Goal: Task Accomplishment & Management: Complete application form

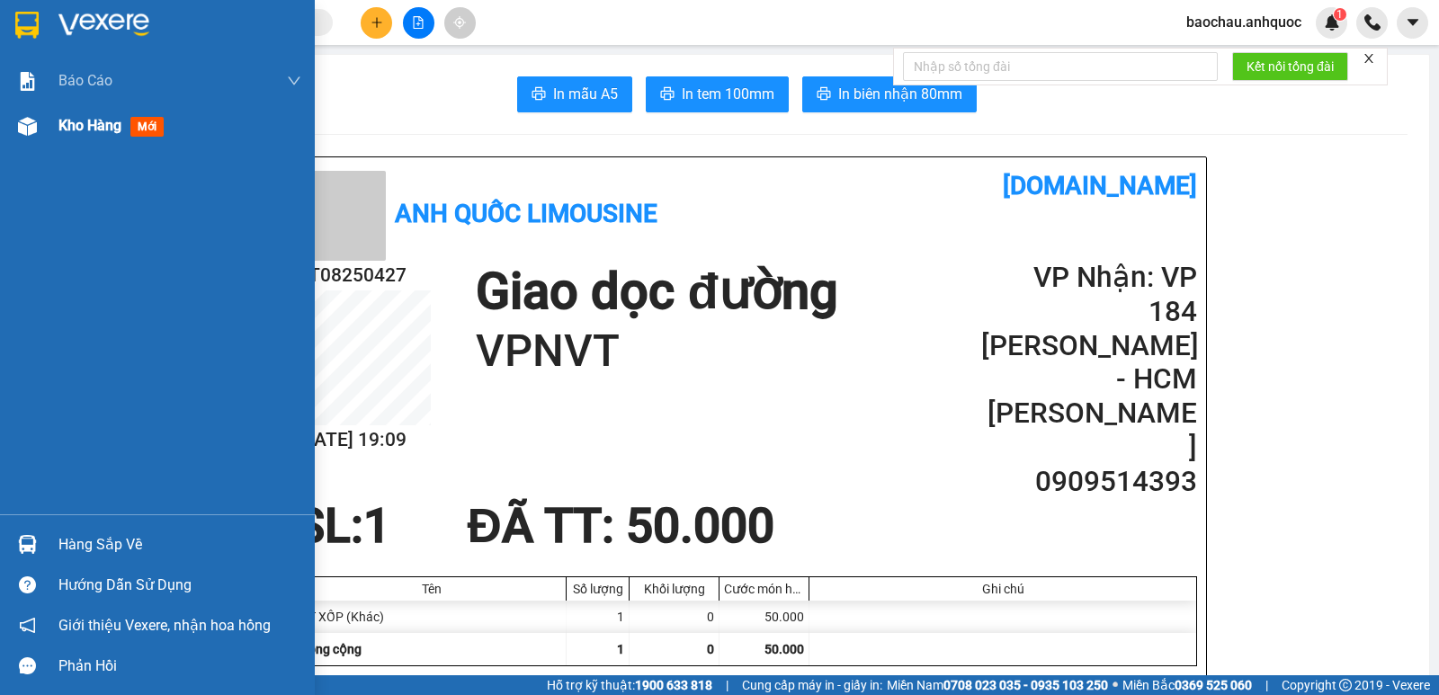
click at [84, 133] on span "Kho hàng" at bounding box center [89, 125] width 63 height 17
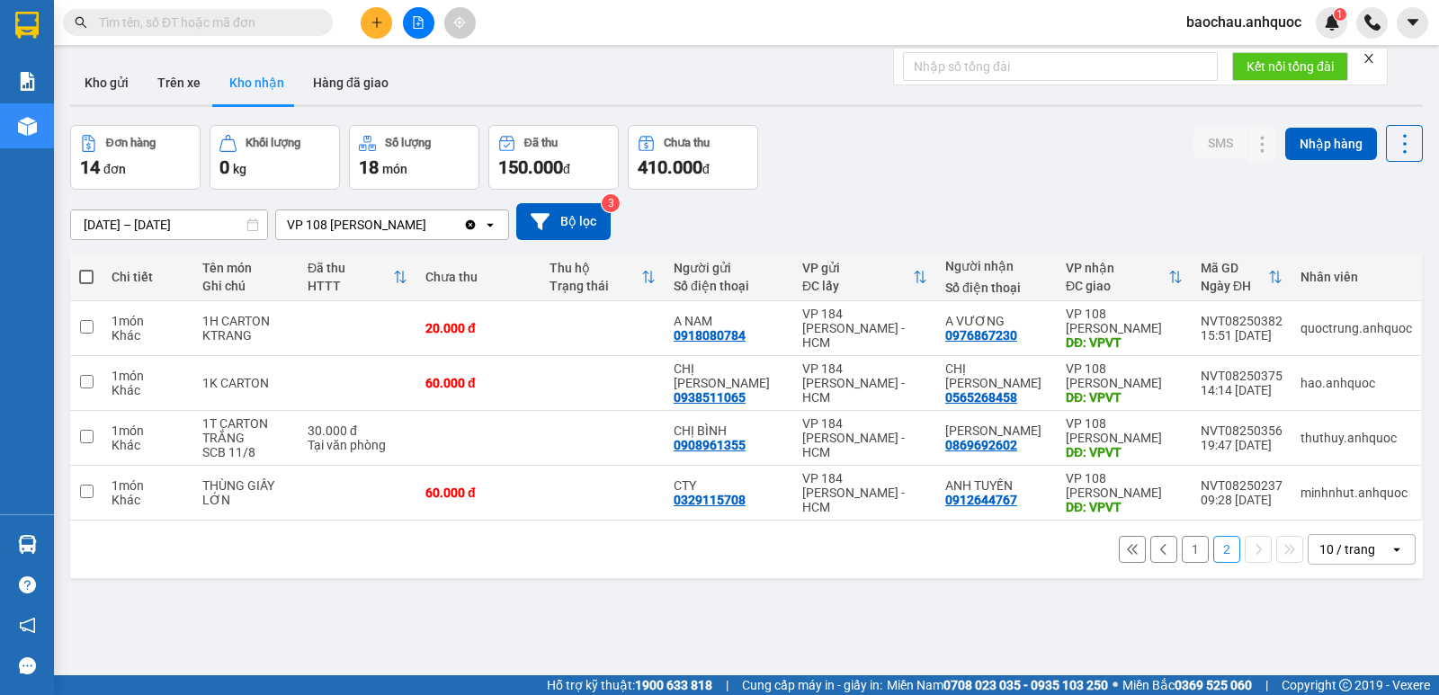
click at [1182, 559] on button "1" at bounding box center [1195, 549] width 27 height 27
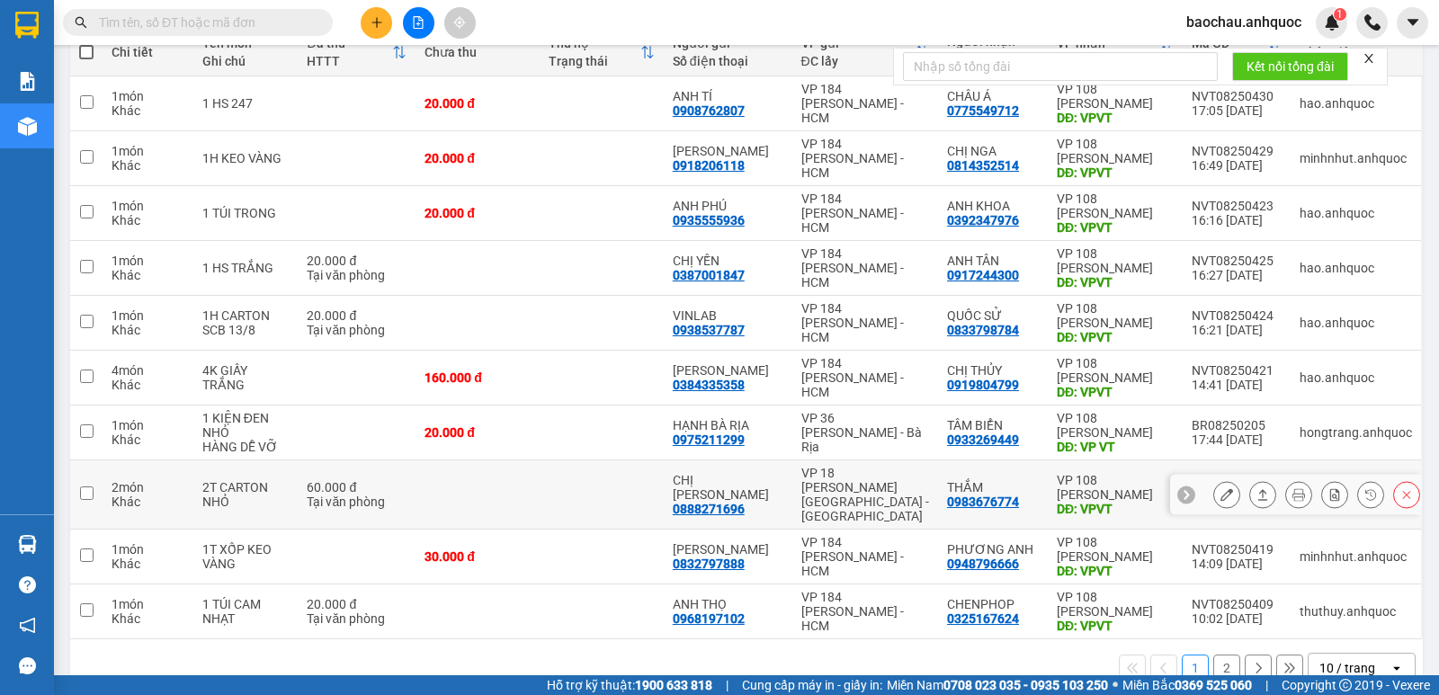
scroll to position [248, 0]
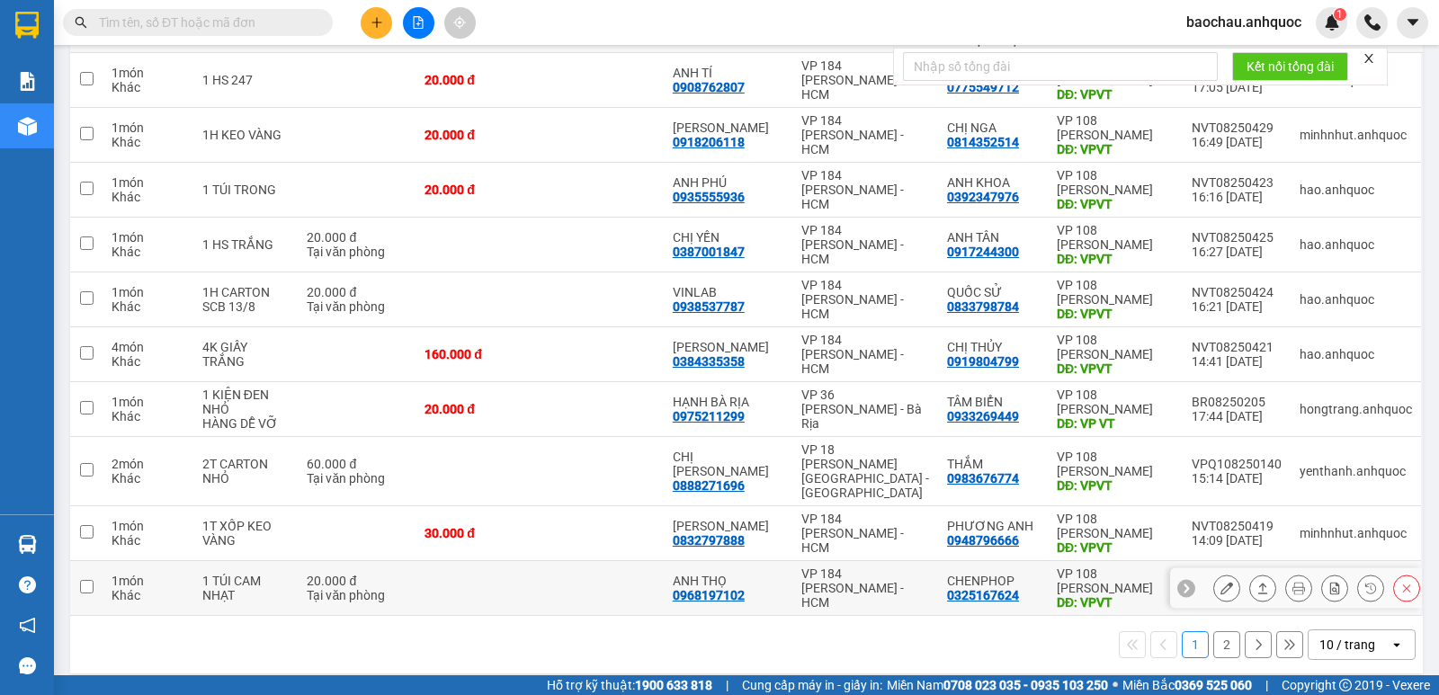
click at [1099, 595] on div "DĐ: VPVT" at bounding box center [1115, 602] width 117 height 14
checkbox input "true"
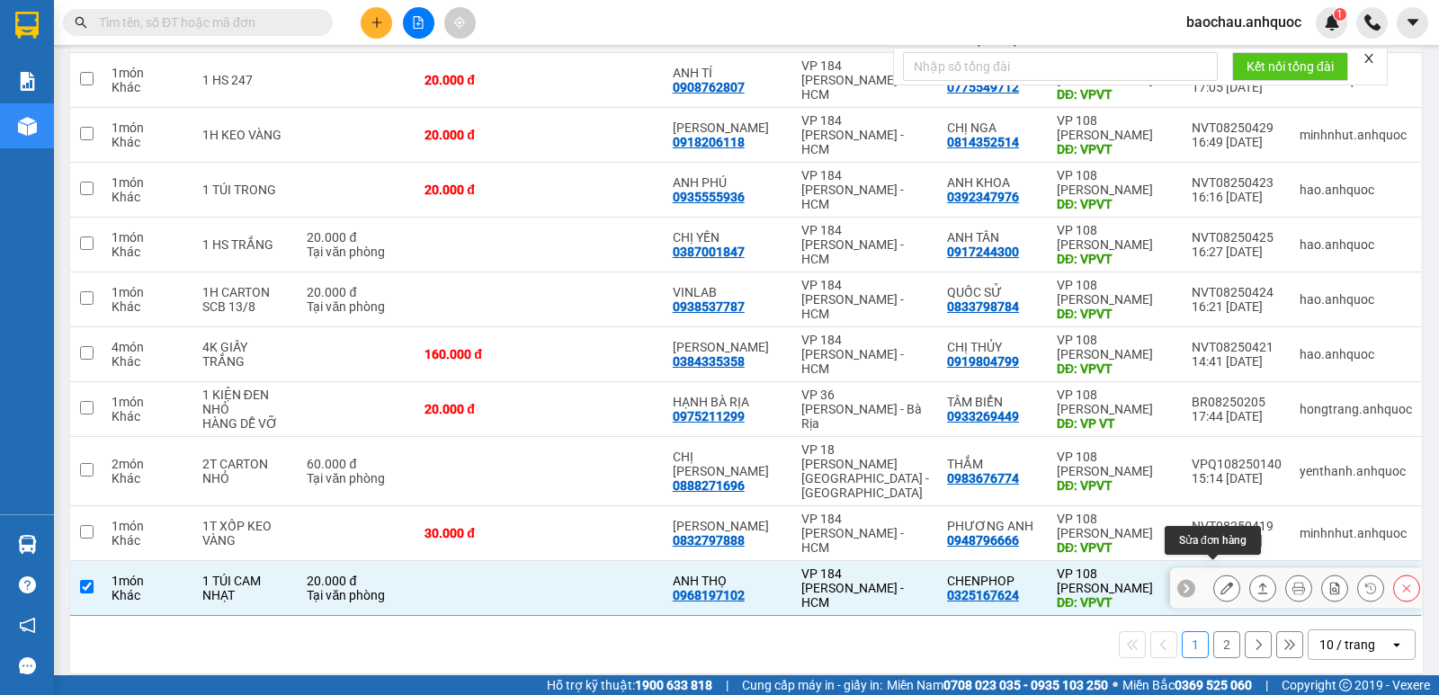
click at [1214, 581] on button at bounding box center [1226, 588] width 25 height 31
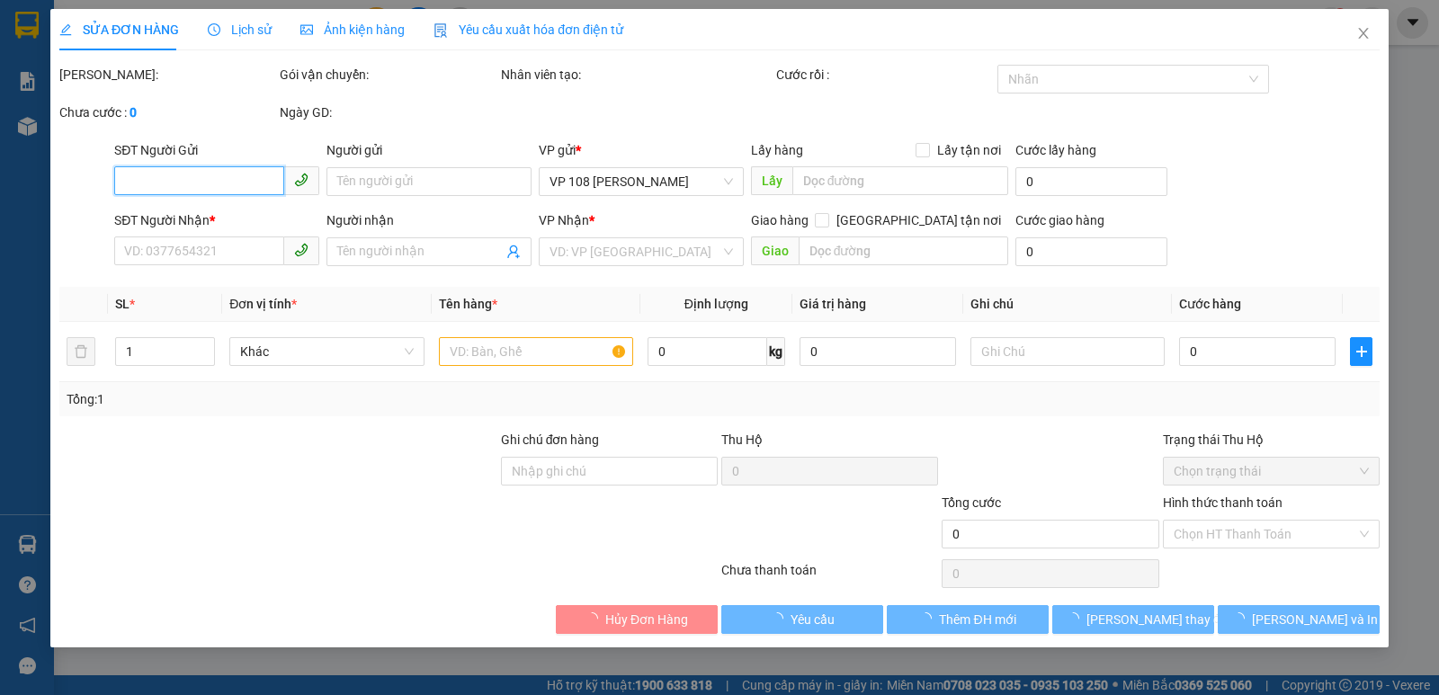
type input "0968197102"
type input "ANH THỌ"
type input "0325167624"
type input "CHENPHOP"
type input "VPVT"
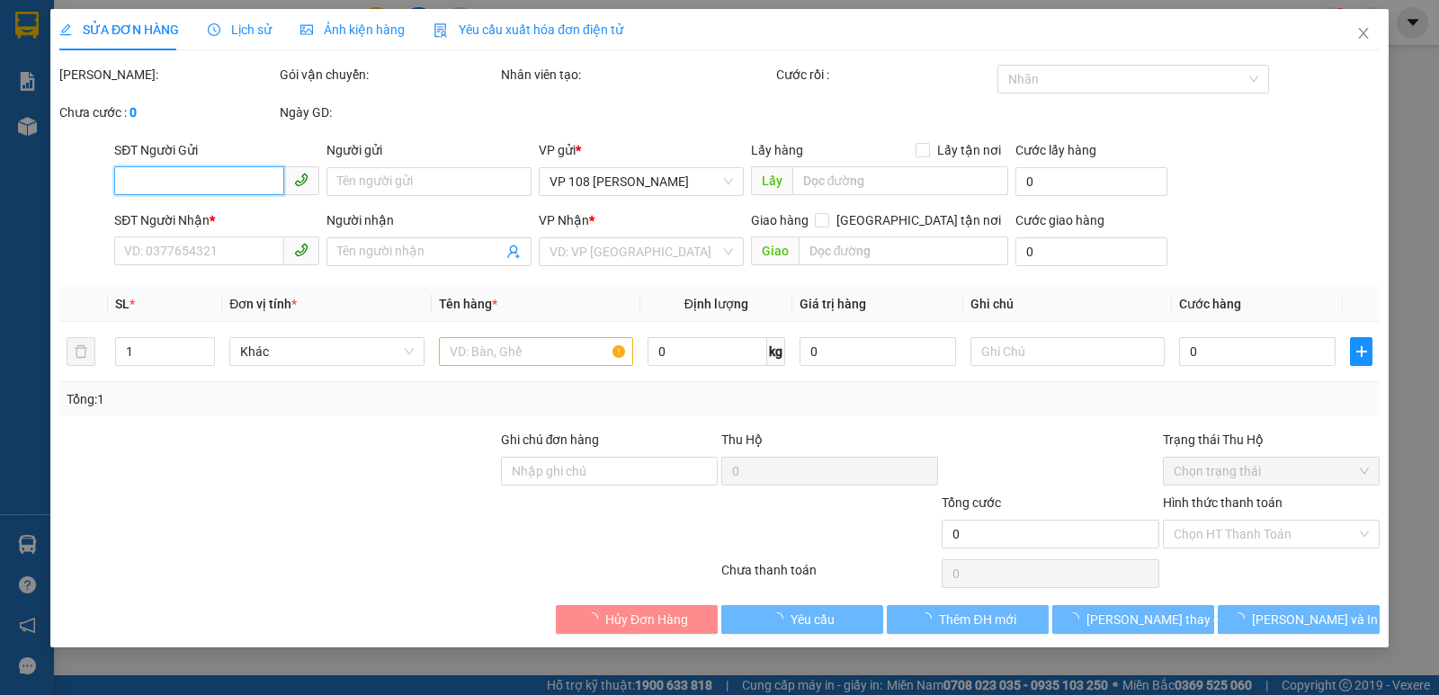
type input "TM 13/8 TRUNG"
type input "20.000"
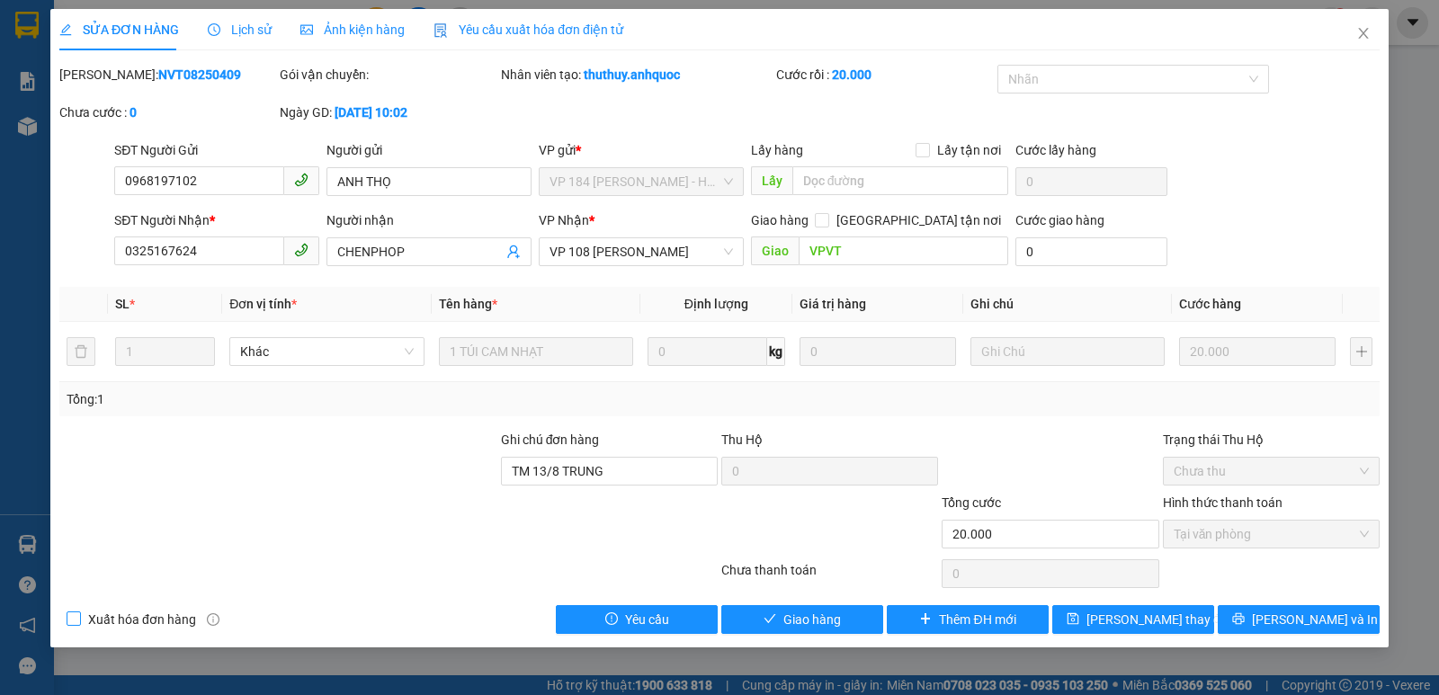
click at [157, 626] on span "Xuất hóa đơn hàng" at bounding box center [142, 620] width 122 height 20
click at [79, 624] on input "Xuất hóa đơn hàng" at bounding box center [73, 618] width 13 height 13
click at [107, 618] on span "Xuất hóa đơn hàng" at bounding box center [142, 620] width 122 height 20
click at [79, 618] on input "Xuất hóa đơn hàng" at bounding box center [73, 618] width 13 height 13
checkbox input "false"
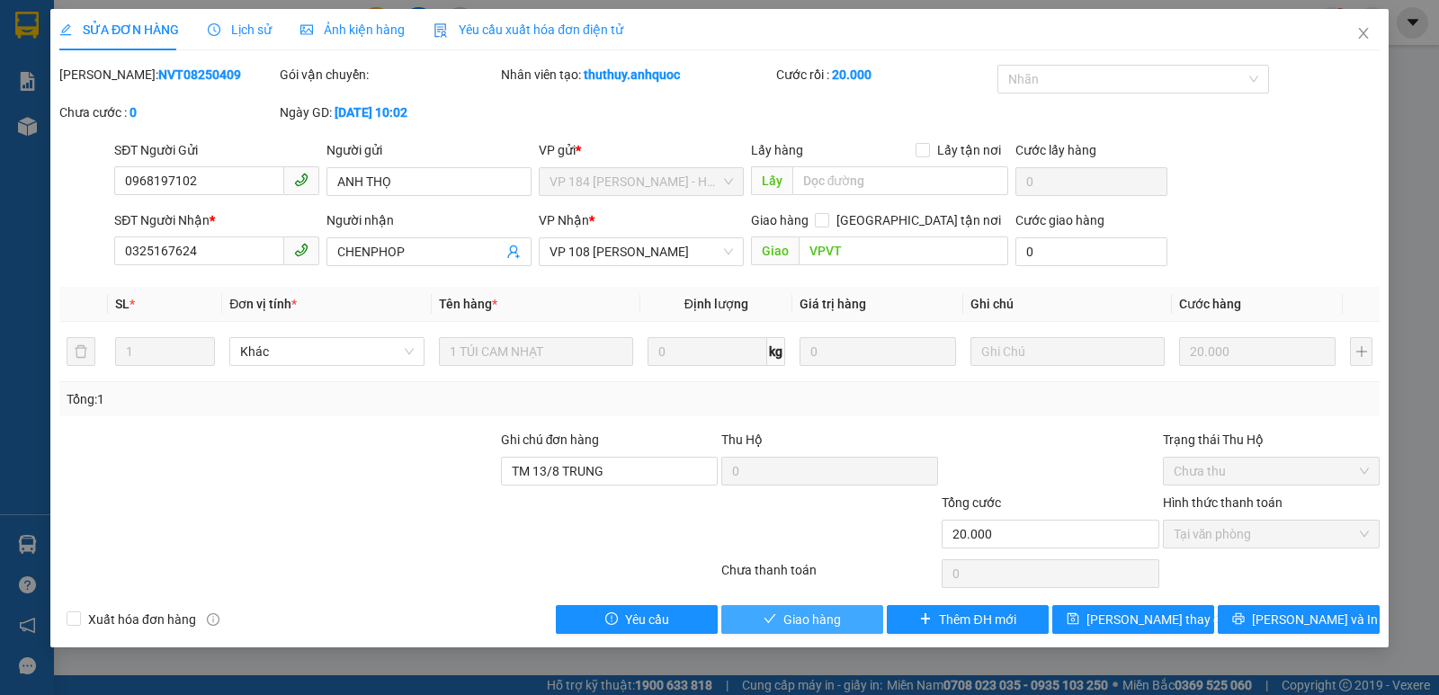
click at [798, 620] on span "Giao hàng" at bounding box center [812, 620] width 58 height 20
